Goal: Browse casually

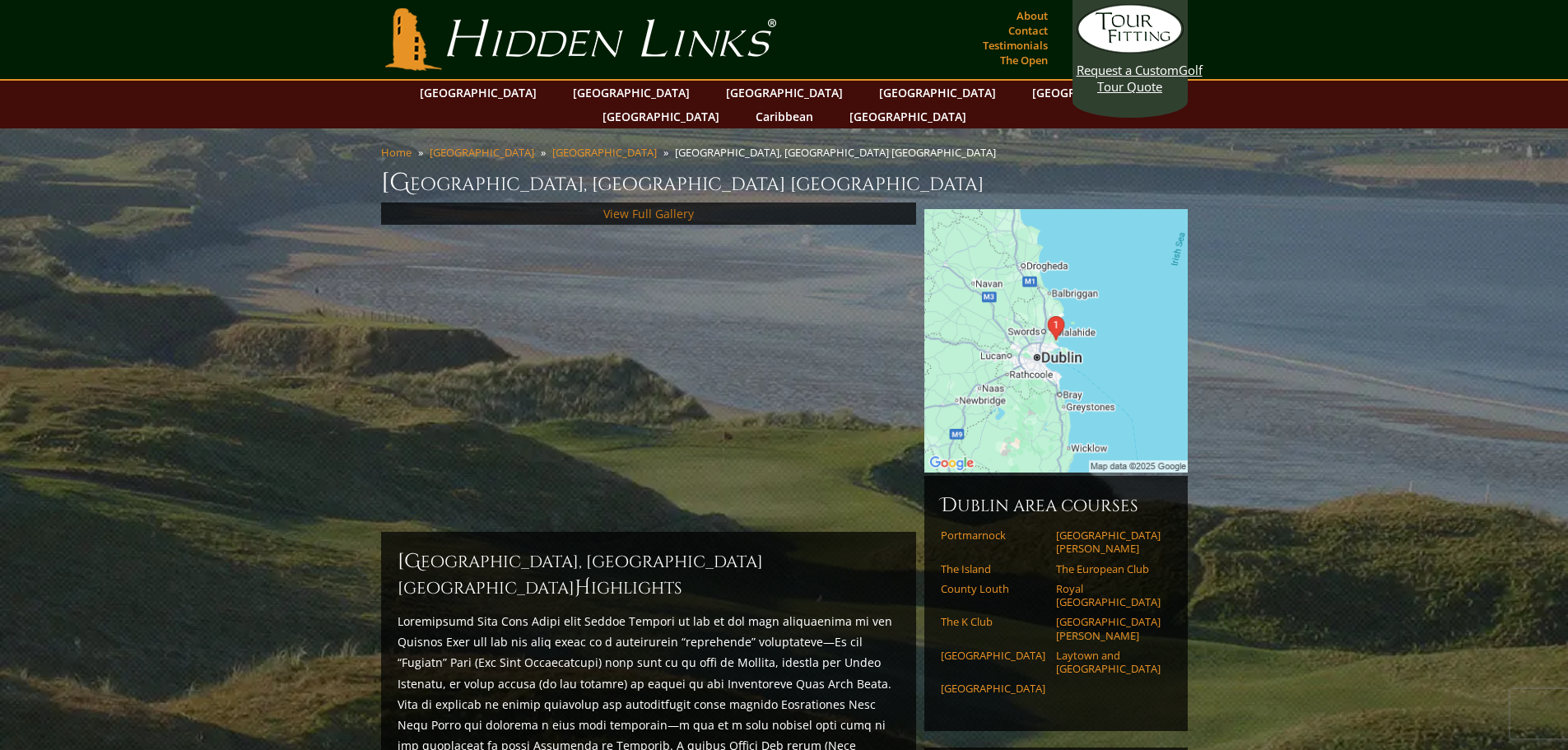
click at [637, 206] on link "View Full Gallery" at bounding box center [649, 214] width 90 height 16
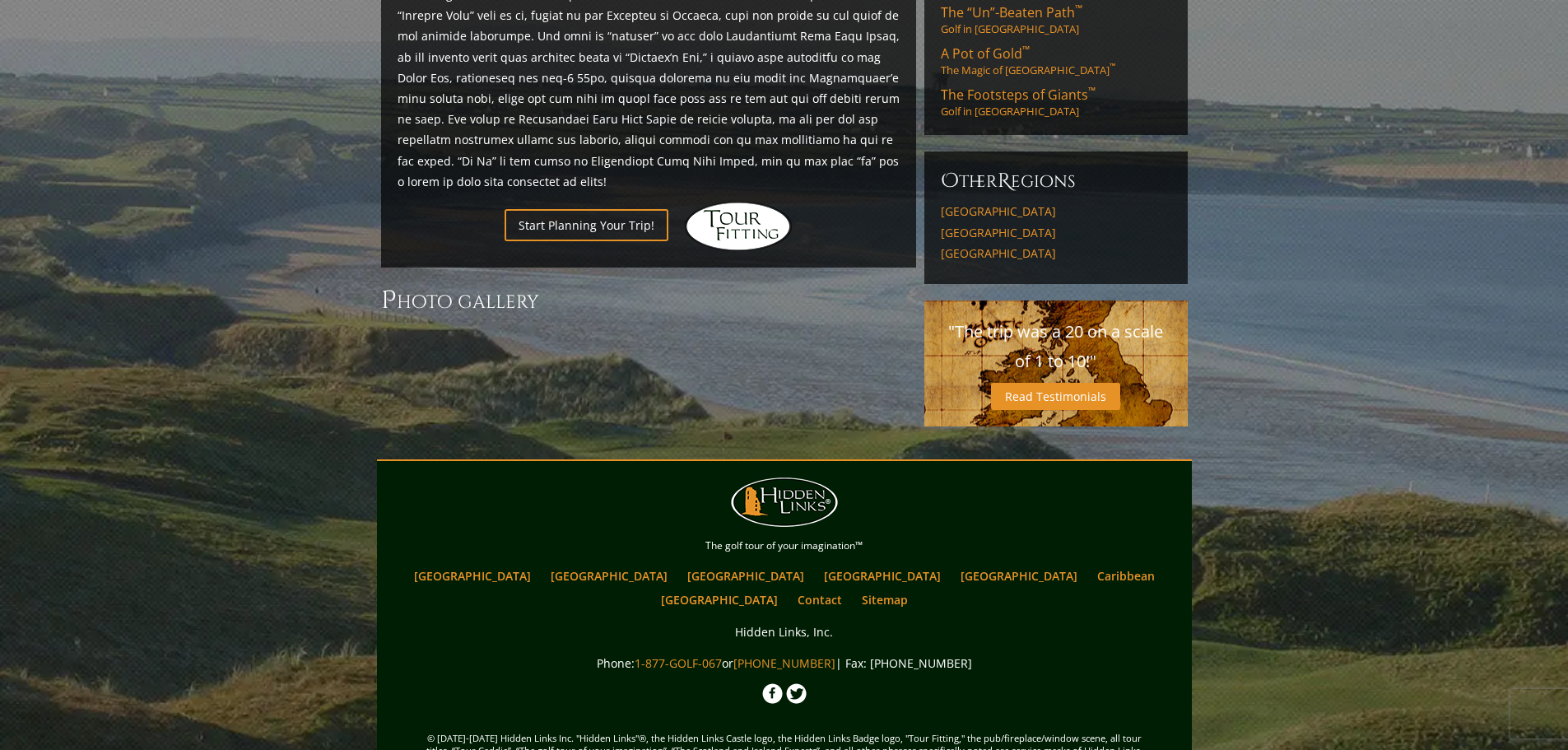
scroll to position [1051, 0]
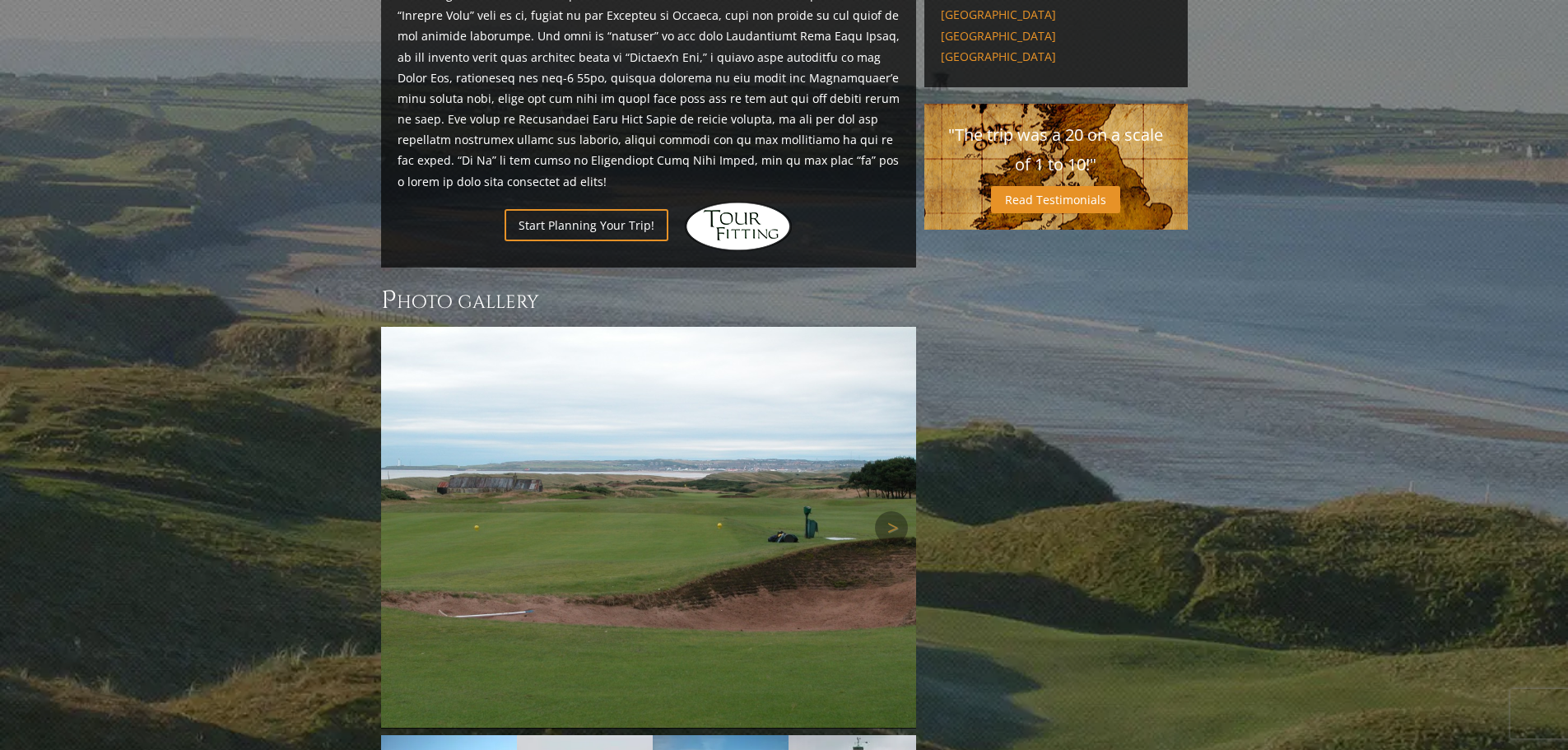
click at [626, 395] on img at bounding box center [648, 527] width 535 height 402
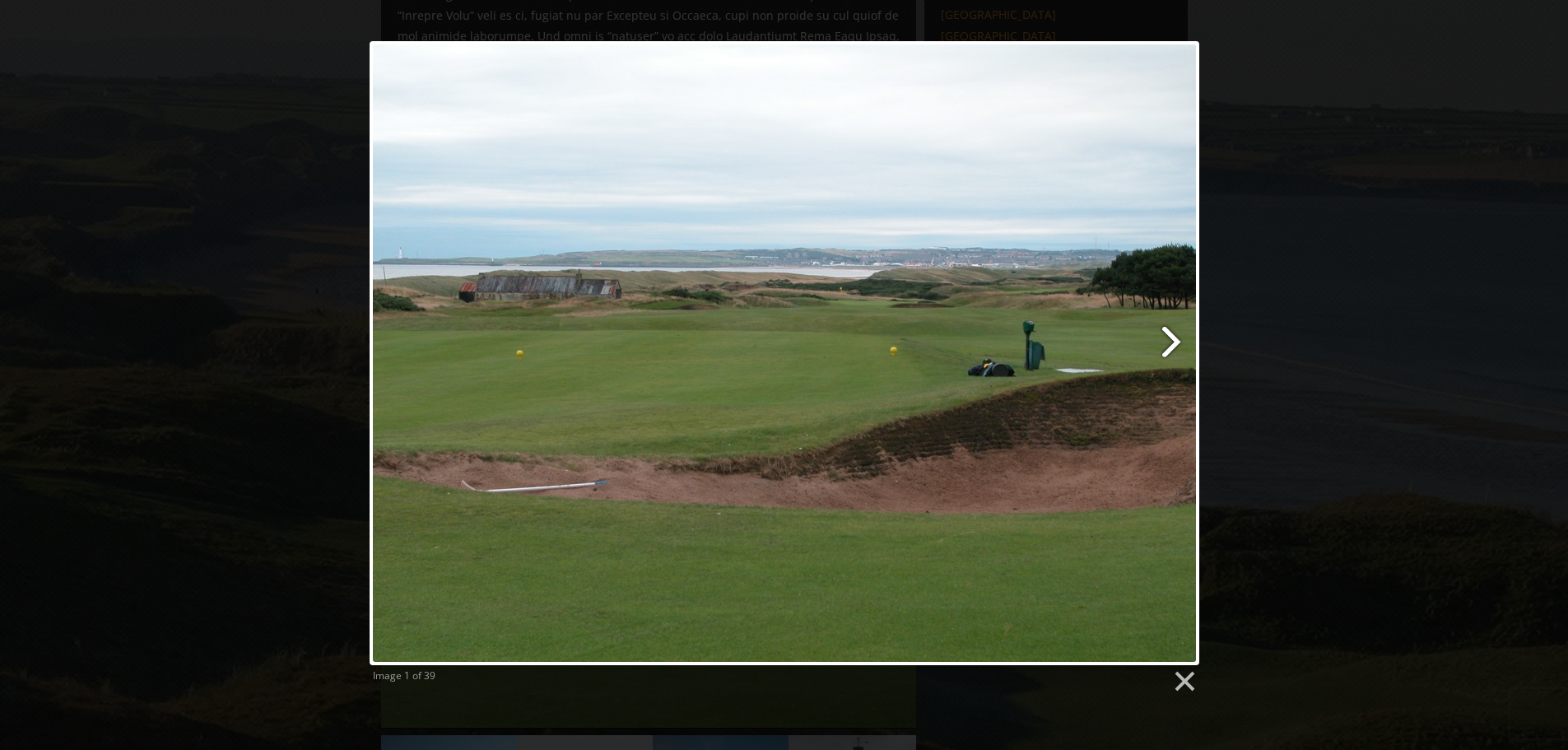
click at [1174, 339] on link at bounding box center [932, 353] width 531 height 624
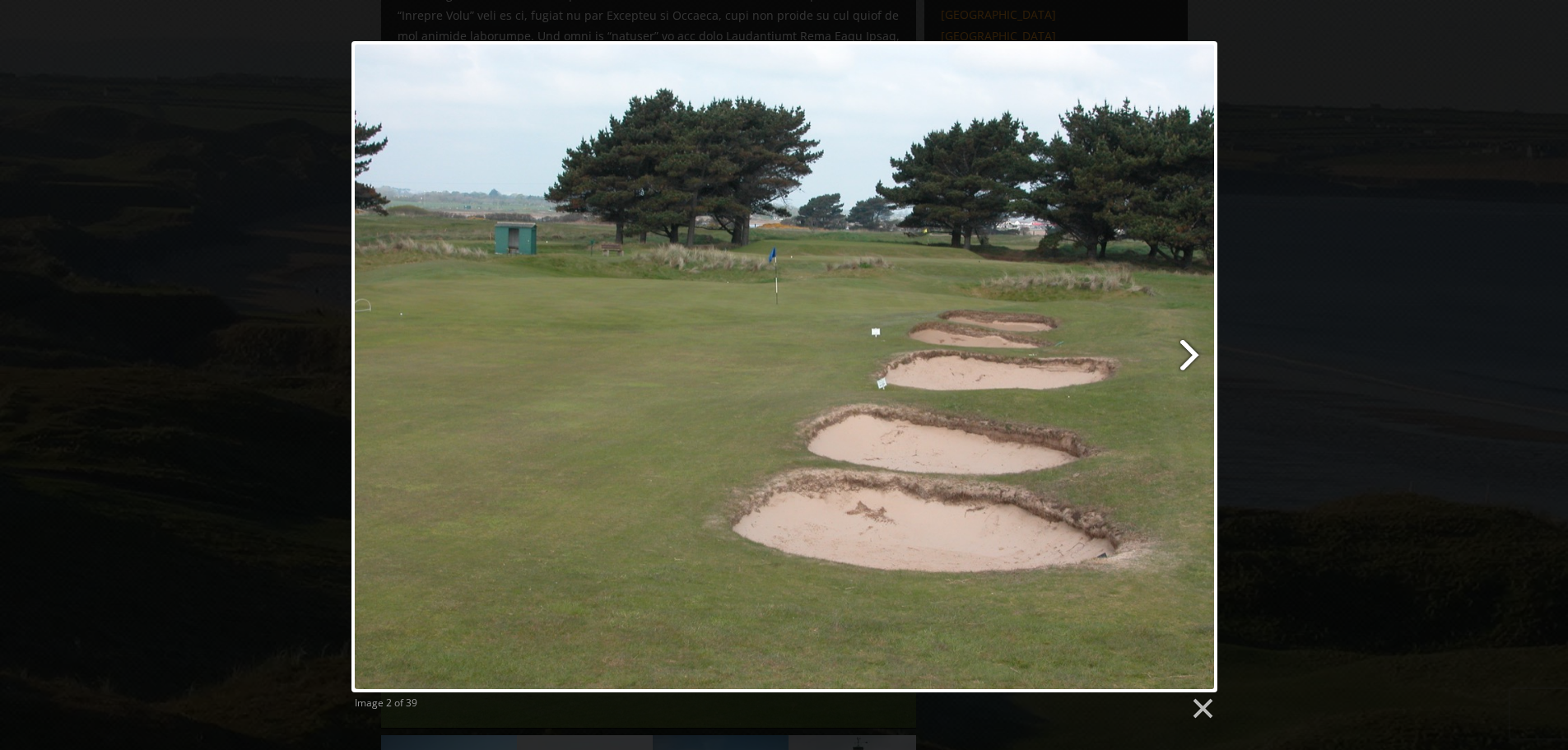
click at [1191, 354] on link at bounding box center [939, 367] width 554 height 652
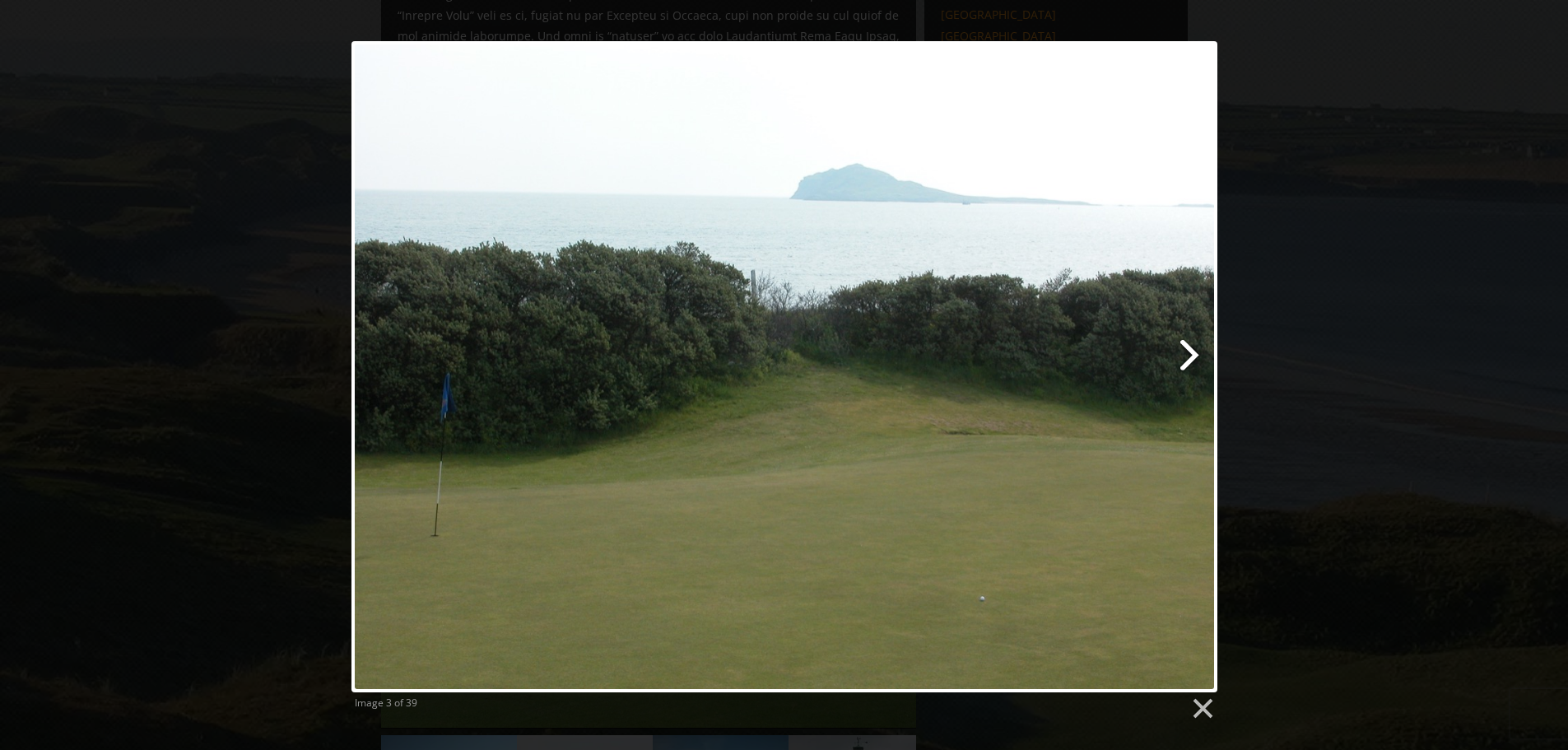
click at [1191, 354] on link at bounding box center [939, 367] width 554 height 652
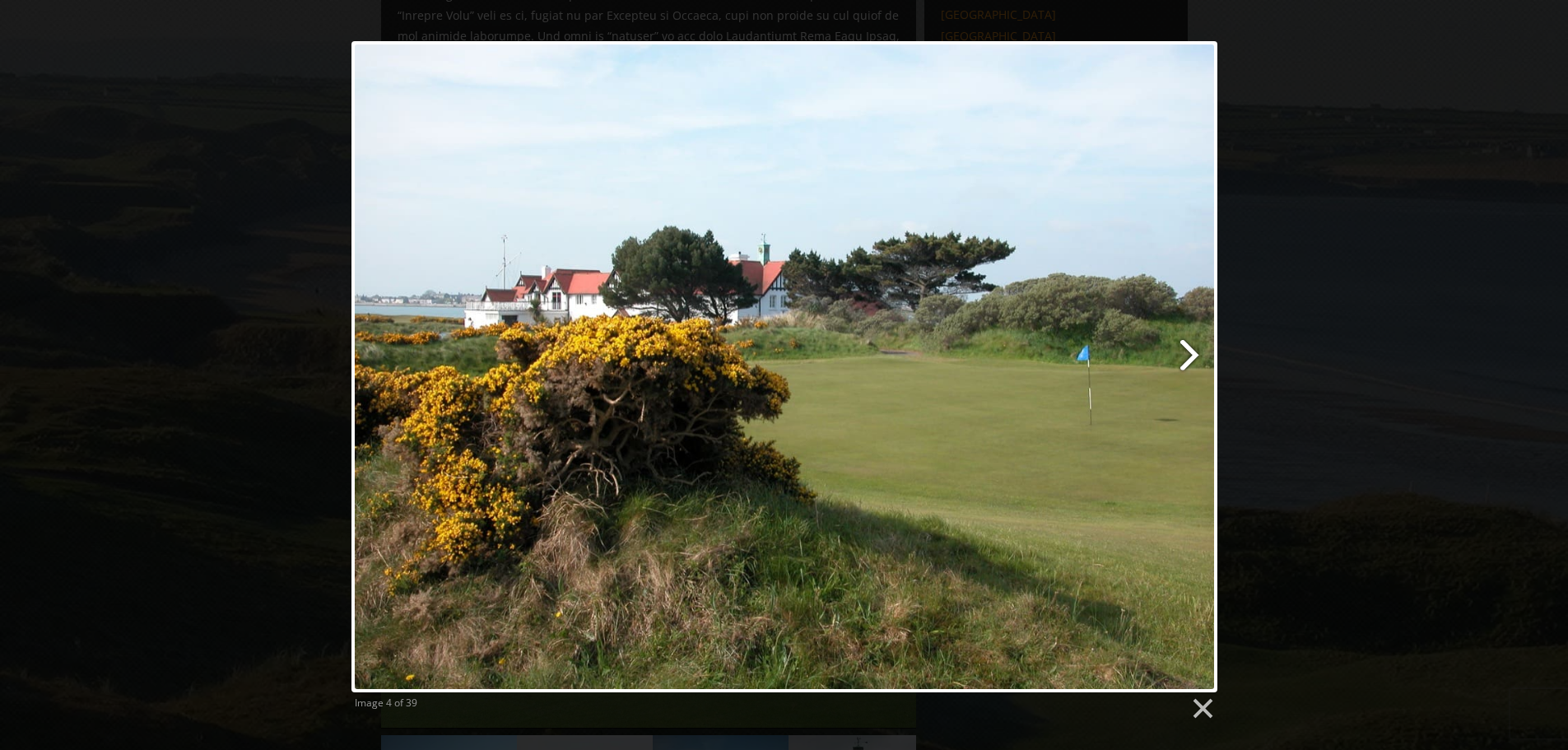
click at [1191, 354] on link at bounding box center [939, 367] width 554 height 652
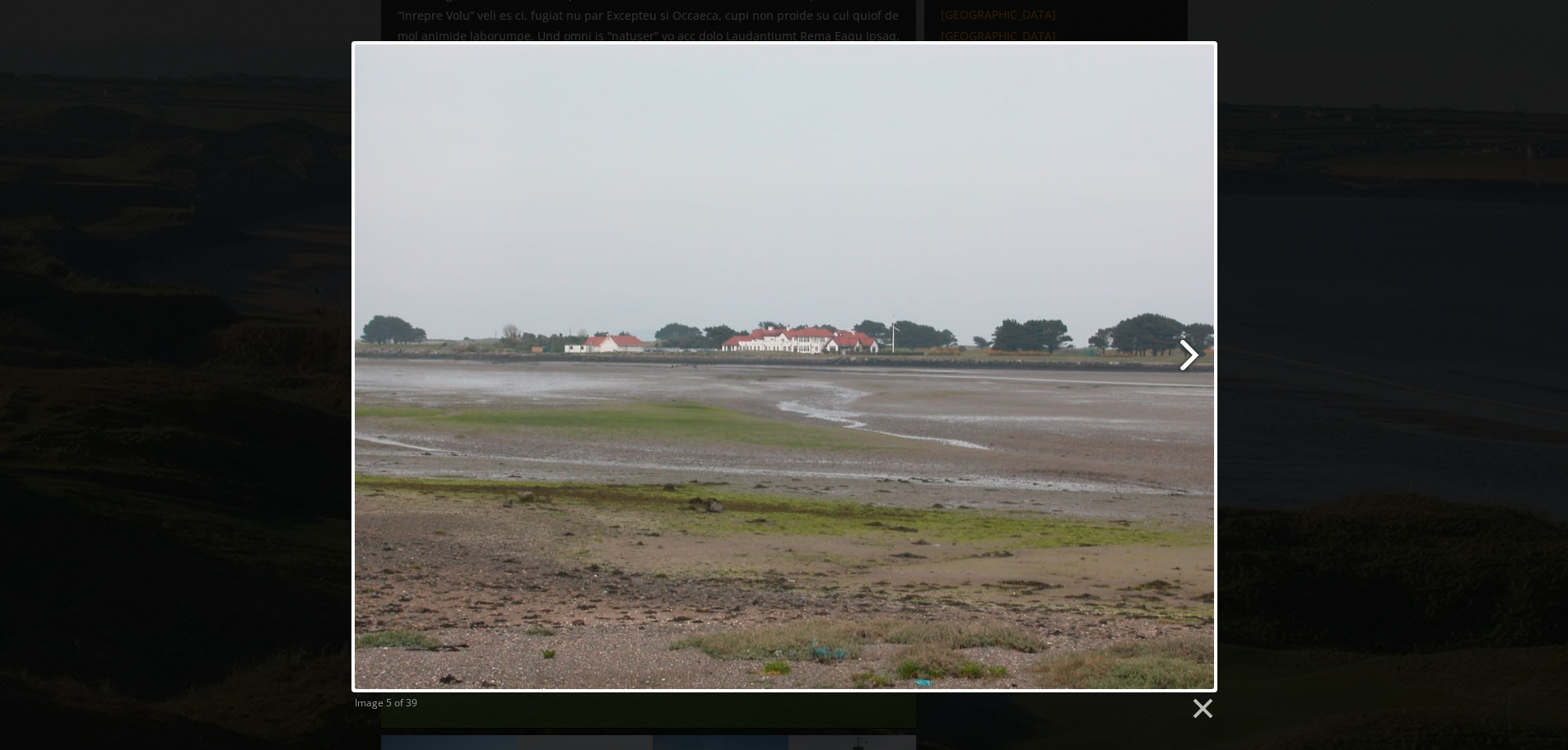
click at [1191, 354] on link at bounding box center [939, 367] width 554 height 652
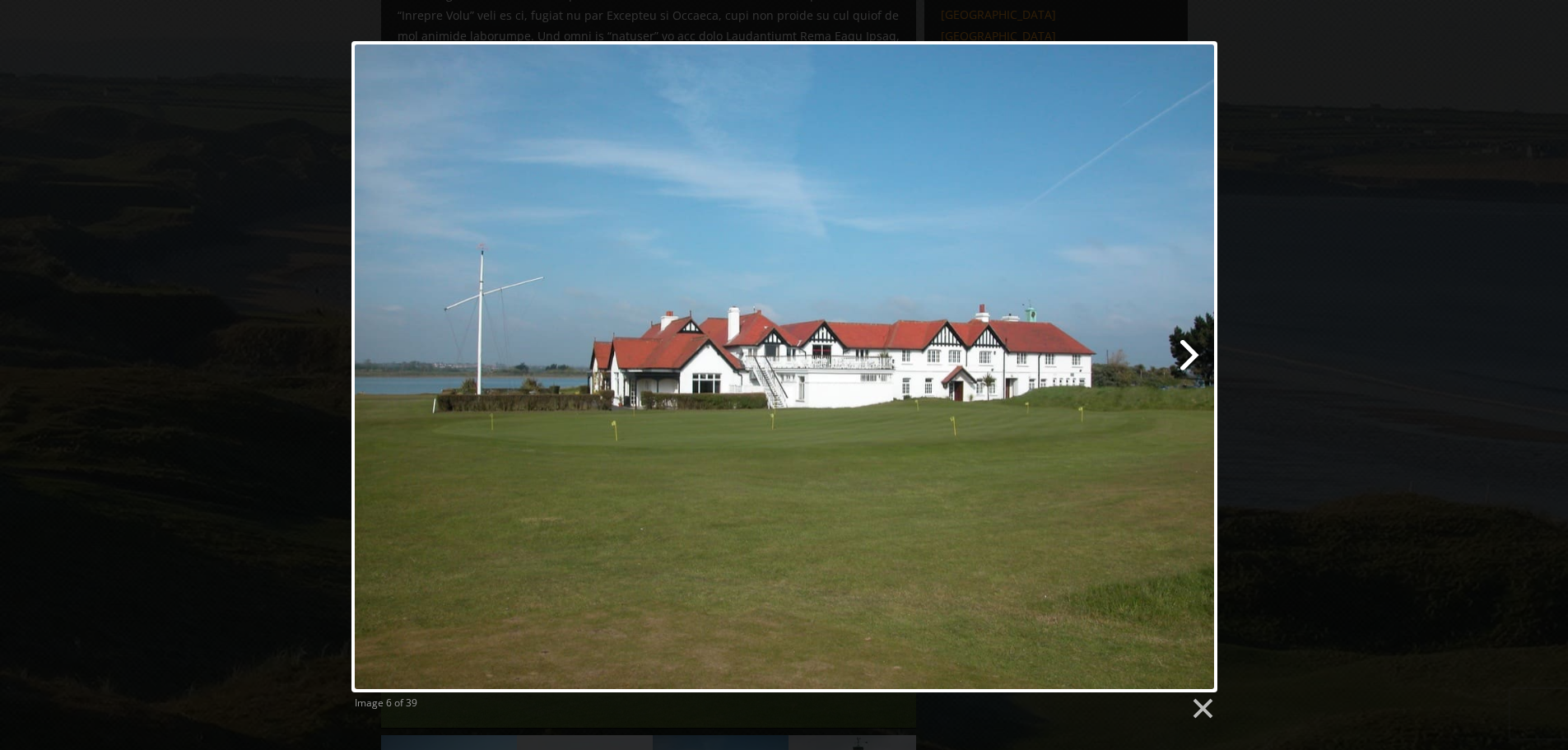
click at [1191, 354] on link at bounding box center [939, 367] width 554 height 652
